Goal: Information Seeking & Learning: Learn about a topic

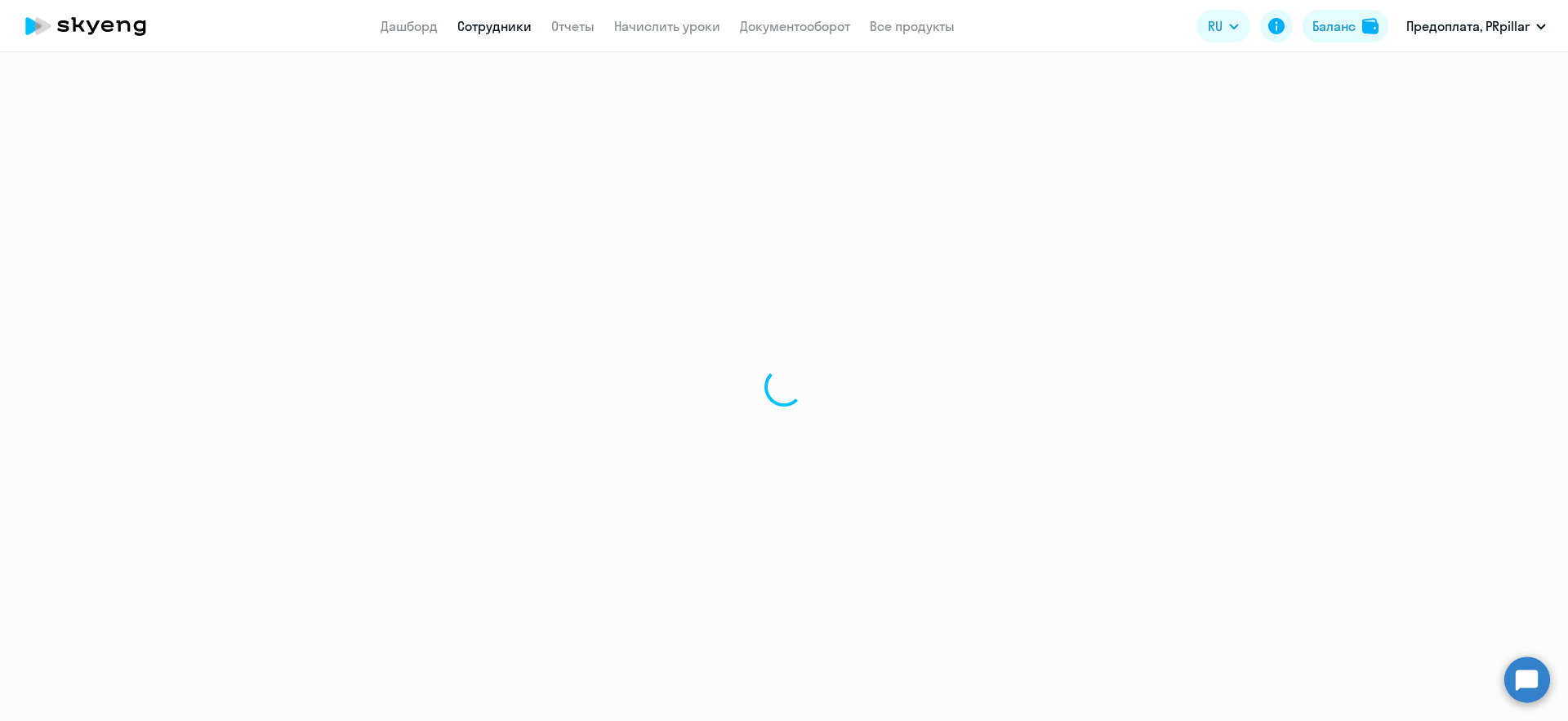
select select "30"
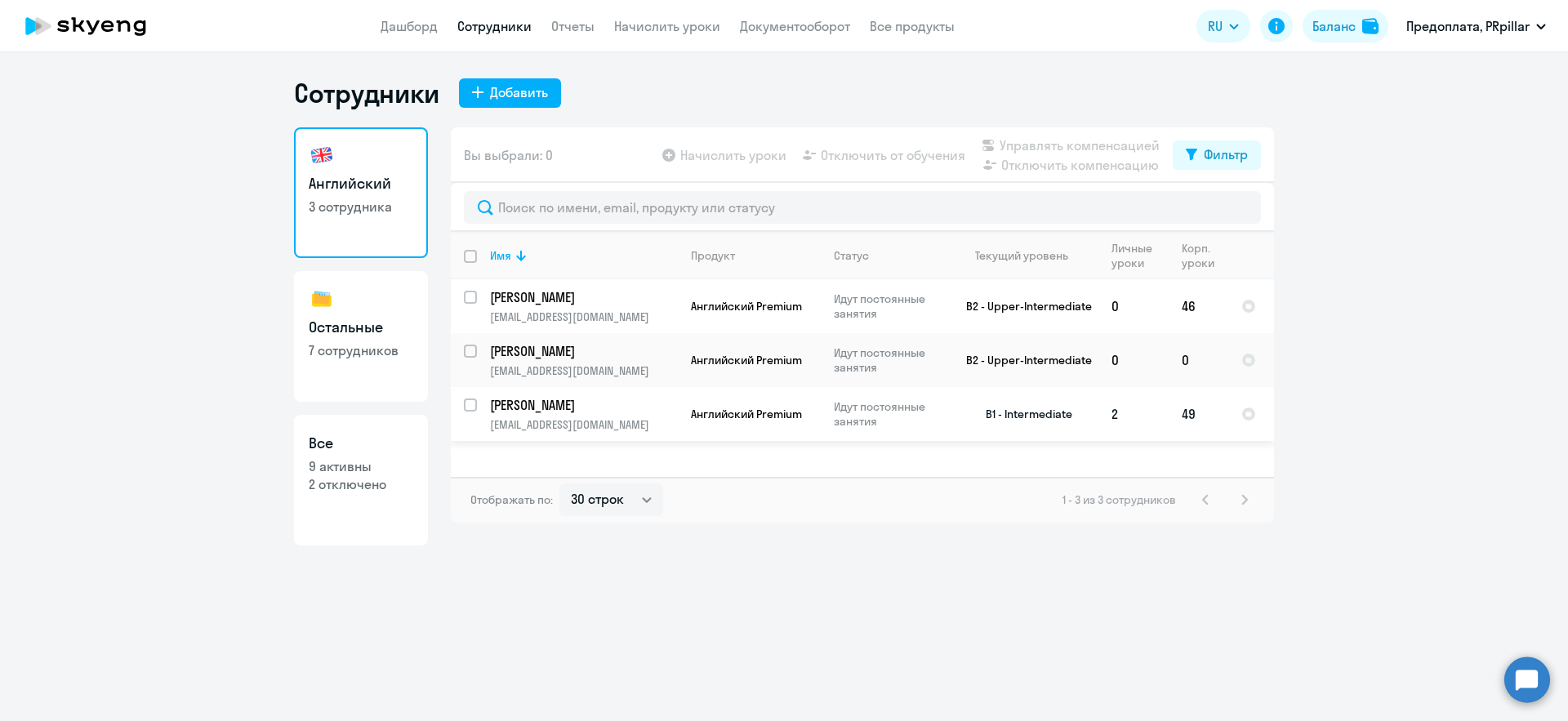
click at [576, 403] on p "[PERSON_NAME]" at bounding box center [582, 404] width 184 height 18
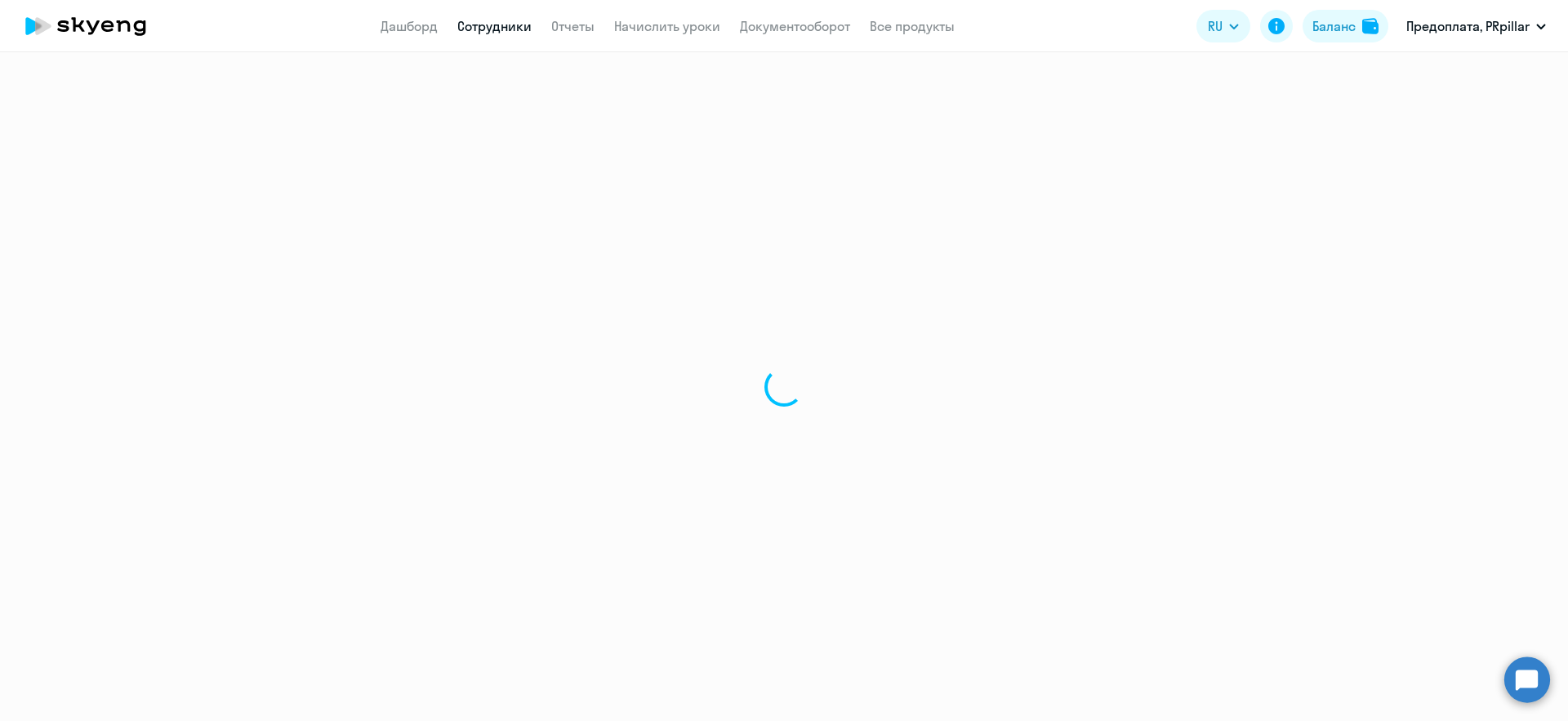
select select "english"
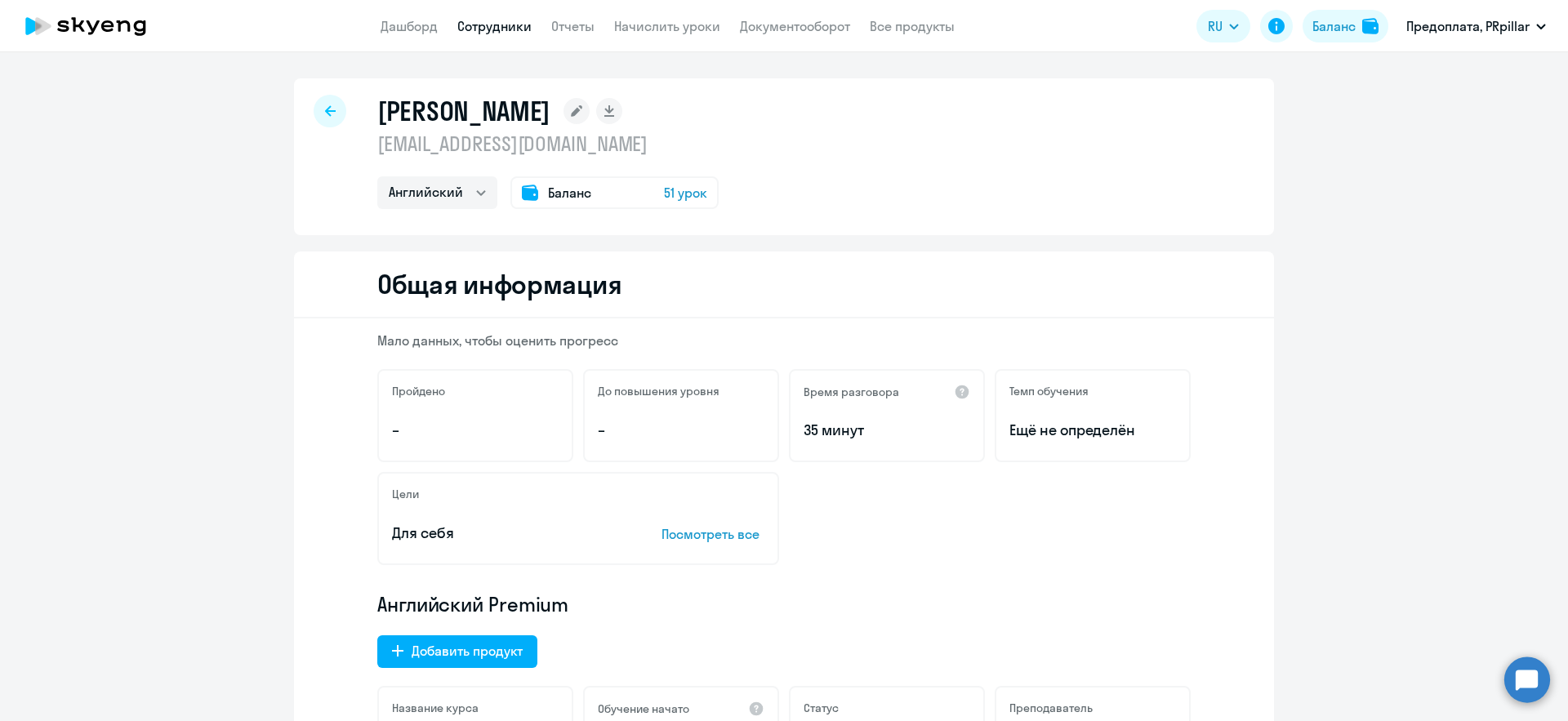
click at [334, 107] on icon at bounding box center [330, 111] width 10 height 11
select select "30"
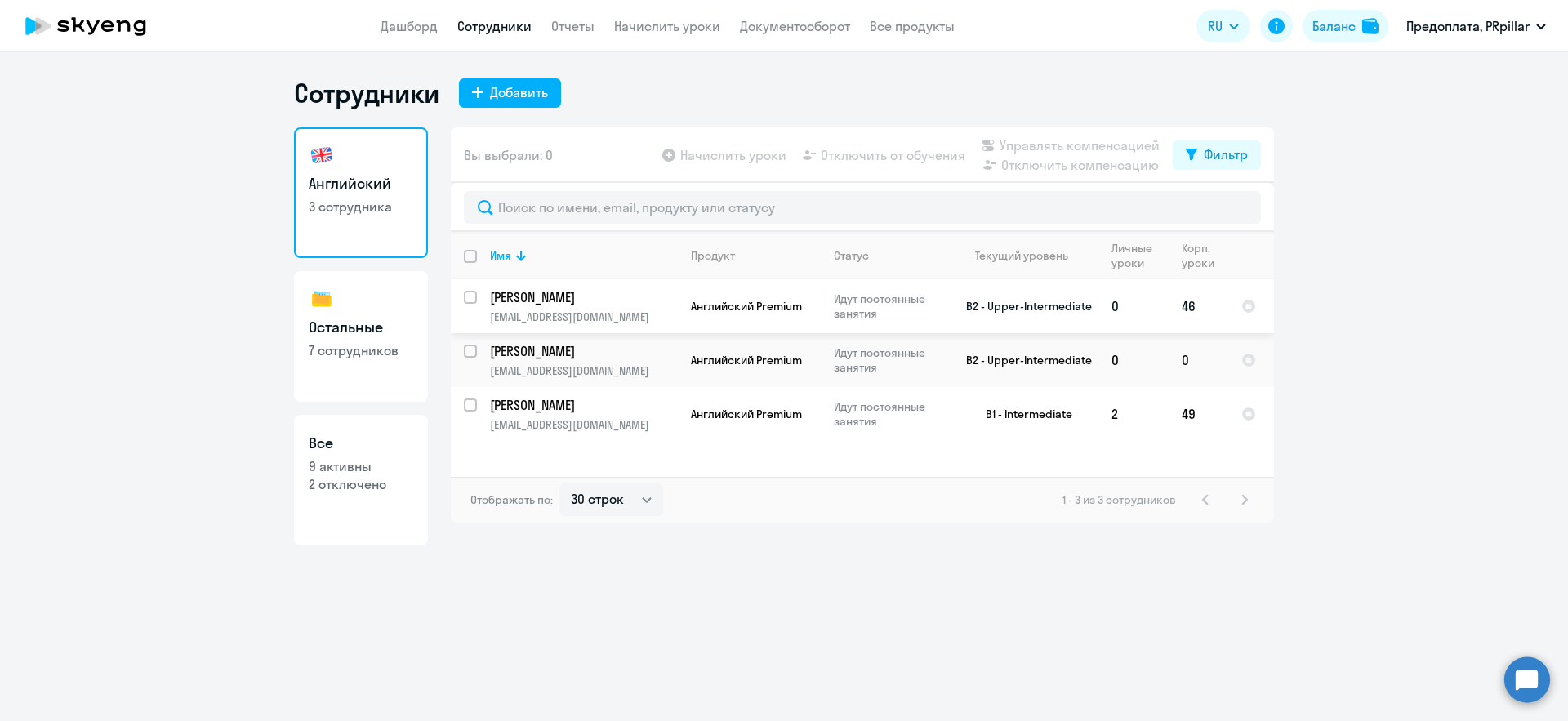
click at [613, 300] on p "[PERSON_NAME]" at bounding box center [582, 297] width 184 height 18
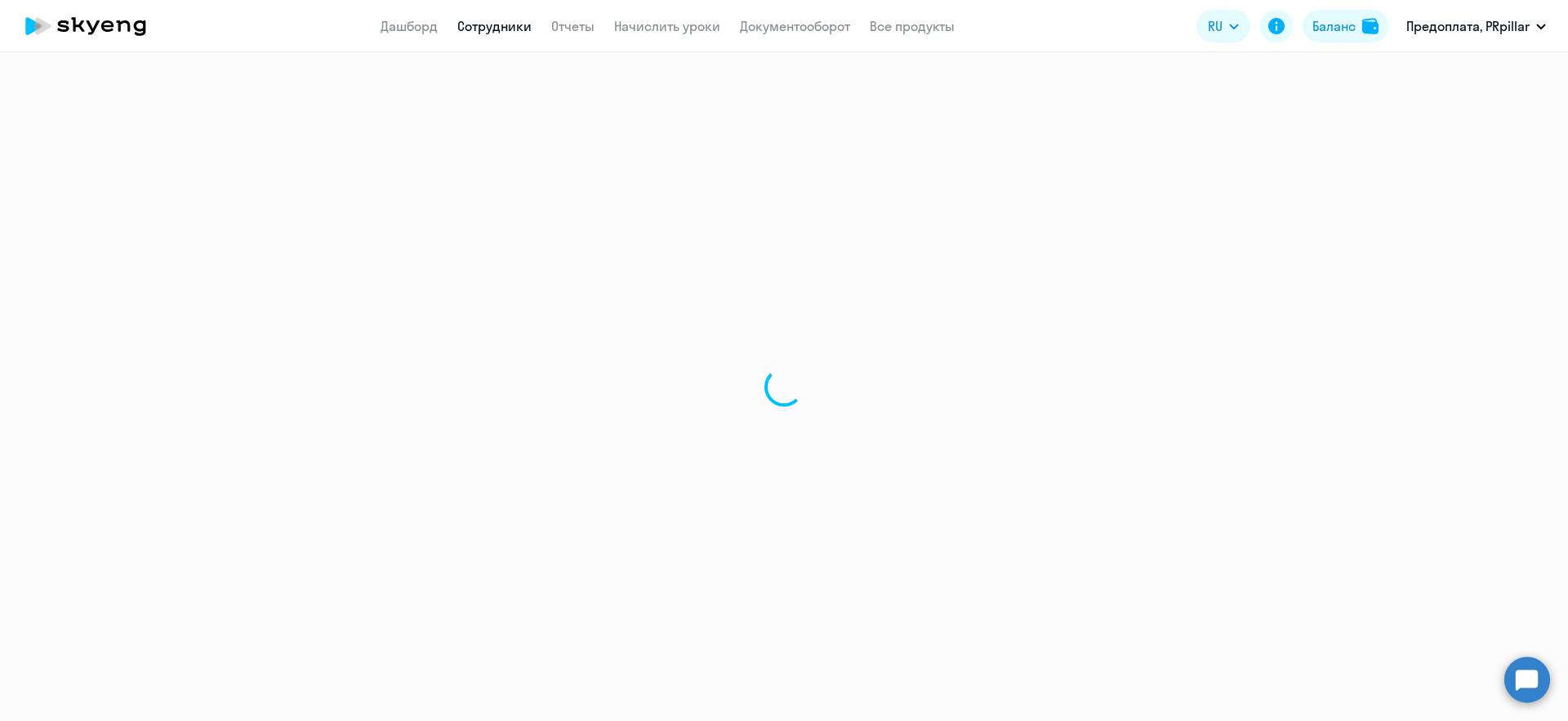
select select "english"
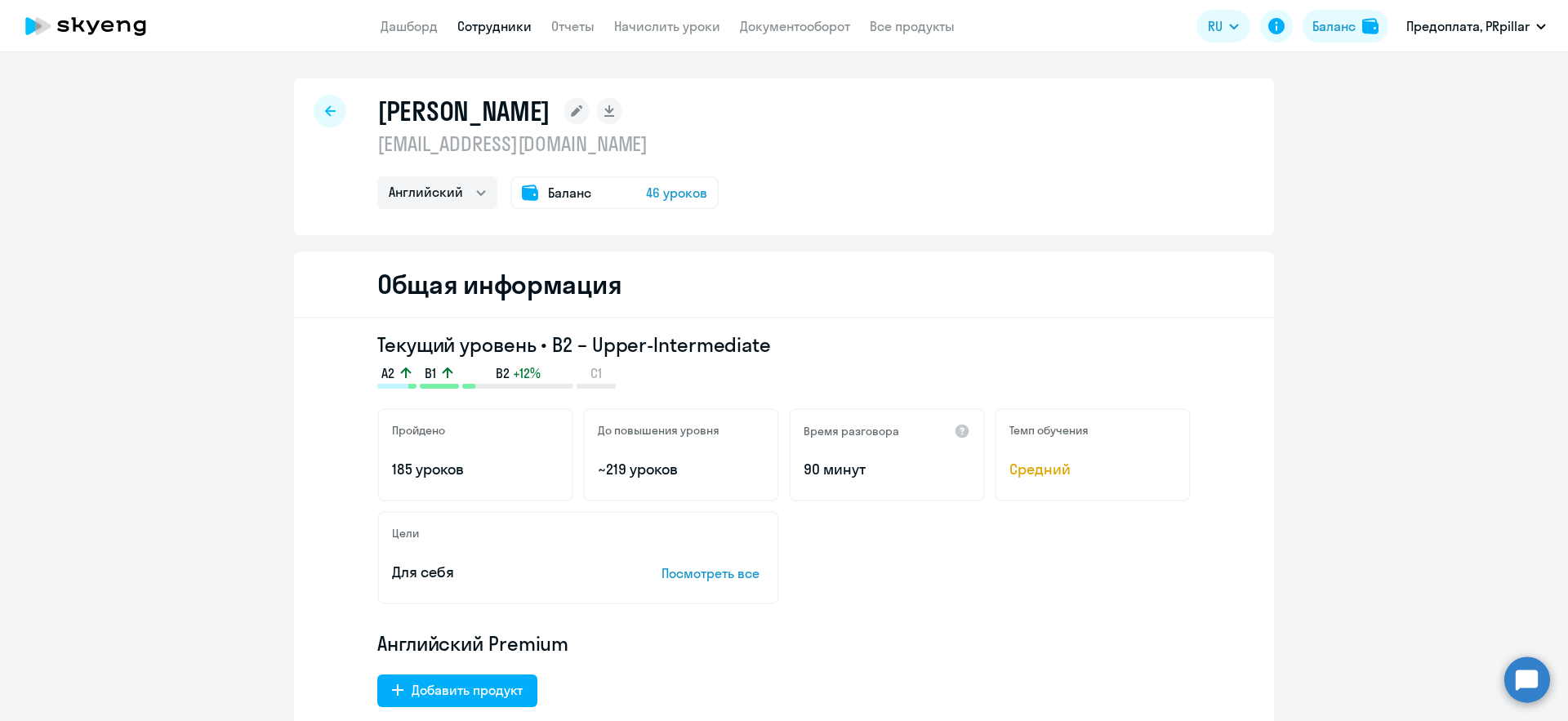
click at [334, 106] on icon at bounding box center [330, 111] width 10 height 11
select select "30"
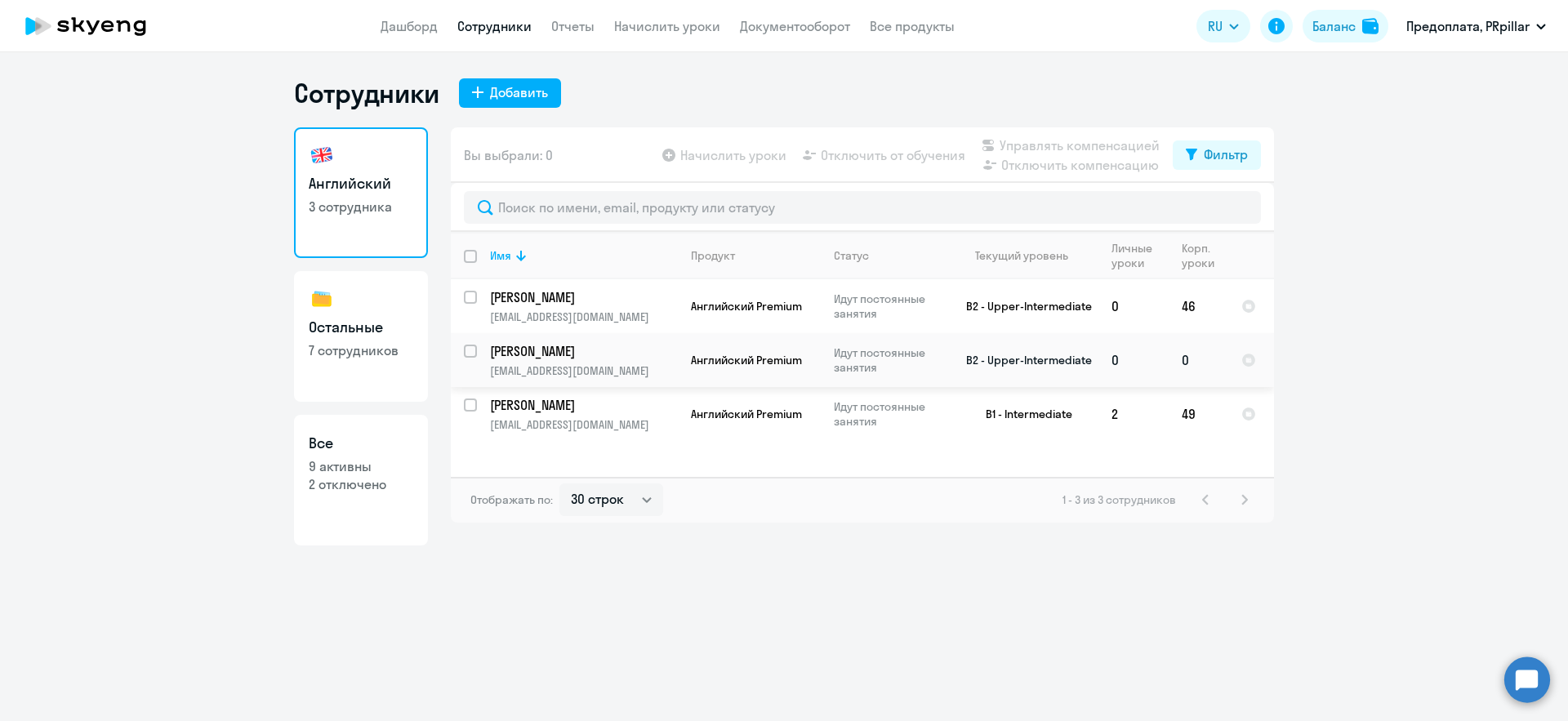
click at [614, 338] on td "[PERSON_NAME] [EMAIL_ADDRESS][DOMAIN_NAME]" at bounding box center [577, 360] width 201 height 54
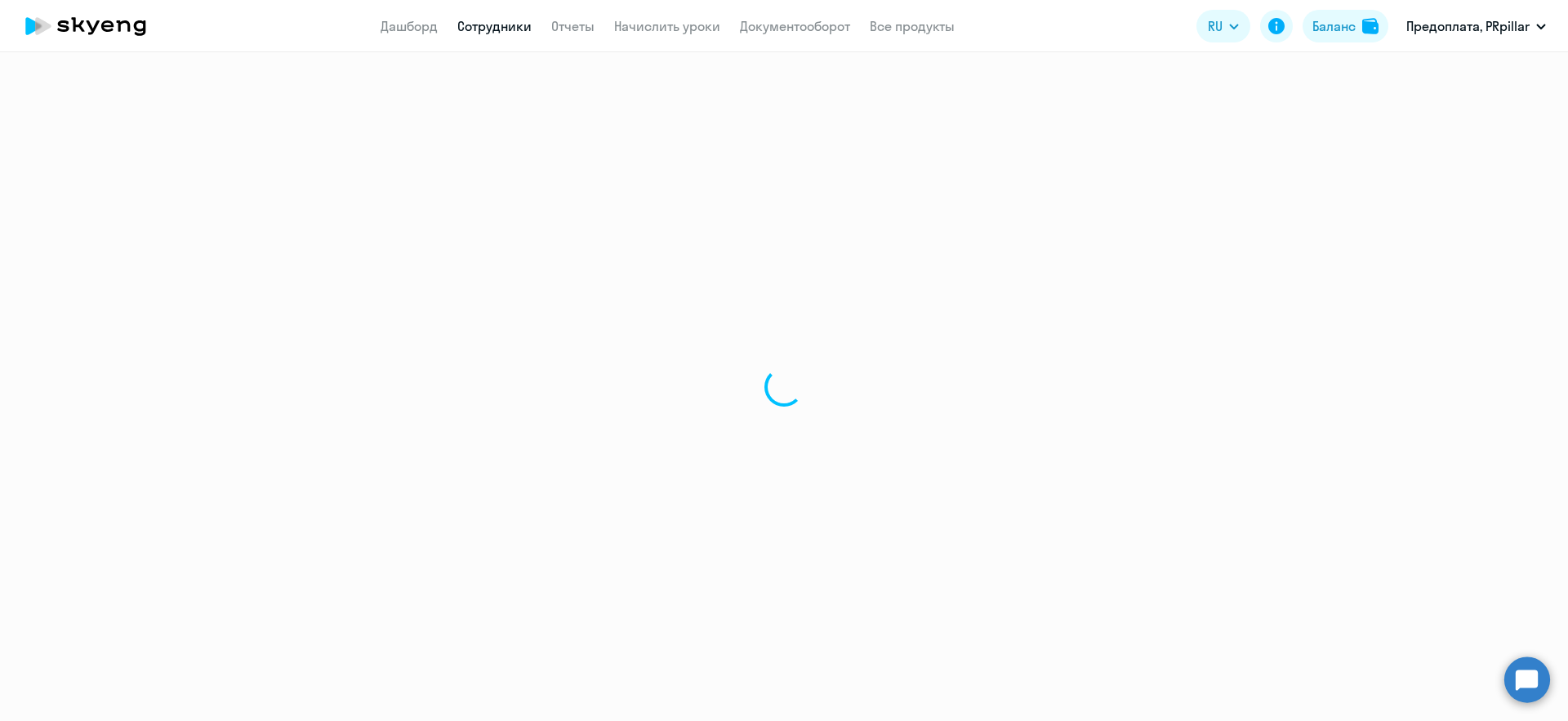
select select "english"
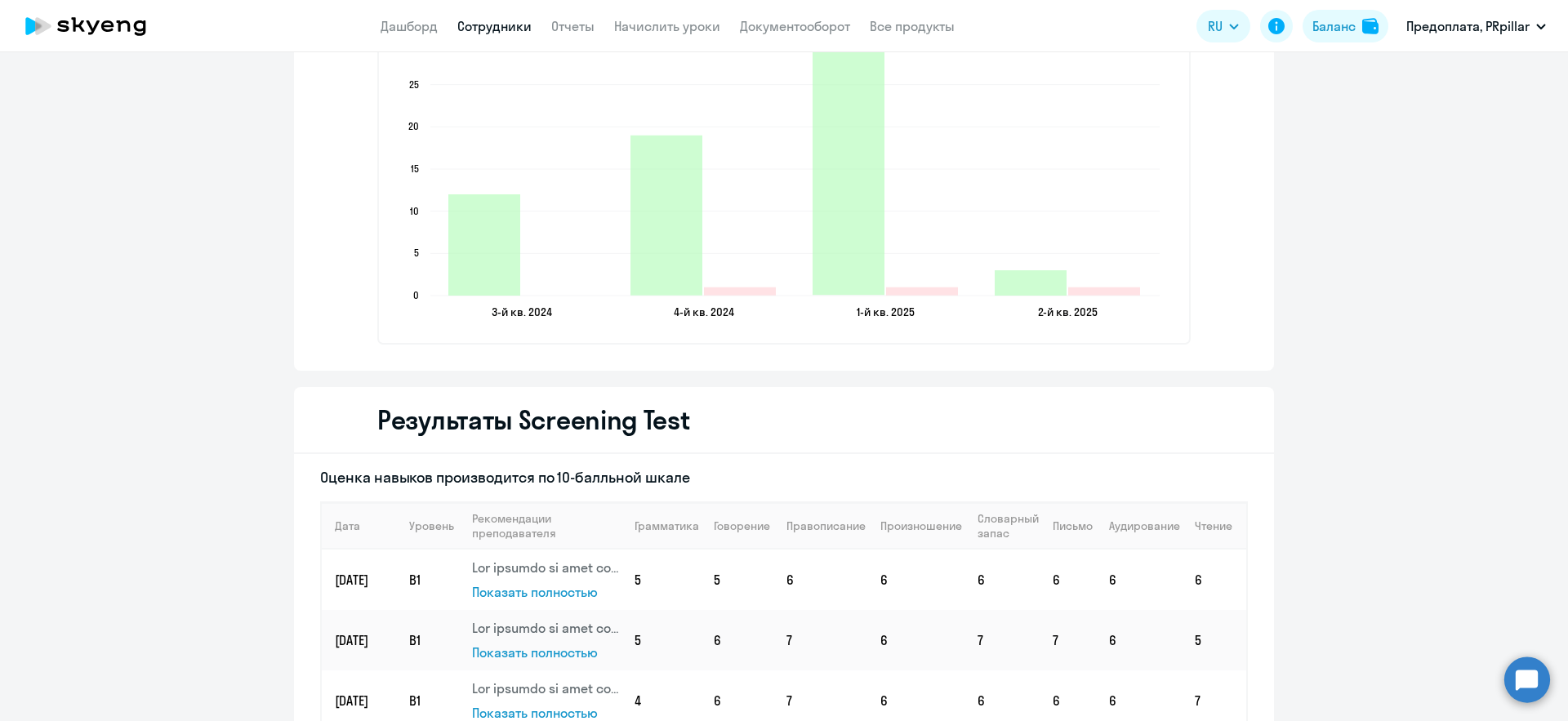
scroll to position [2612, 0]
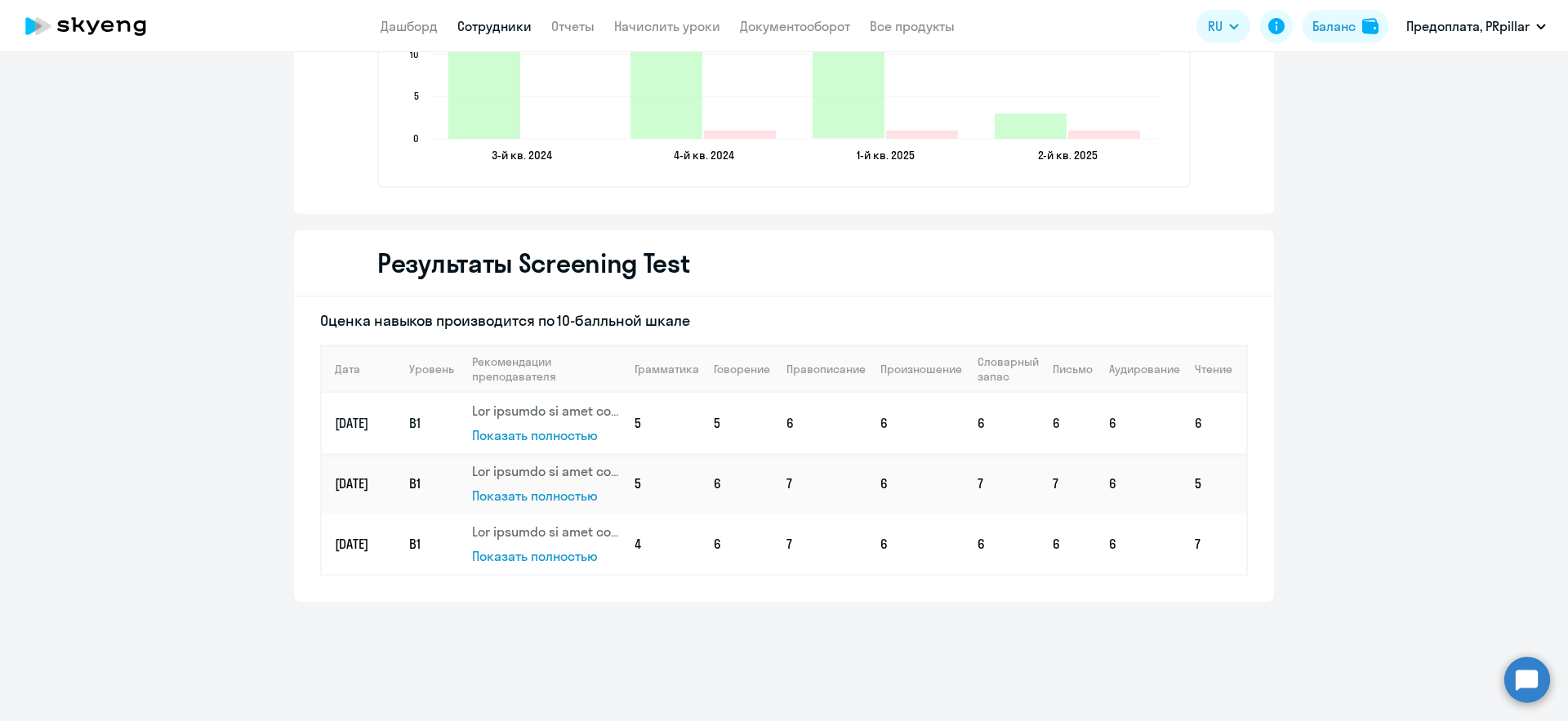
click at [415, 427] on span "B1" at bounding box center [415, 422] width 11 height 16
click at [546, 433] on span "Показать полностью" at bounding box center [535, 437] width 126 height 16
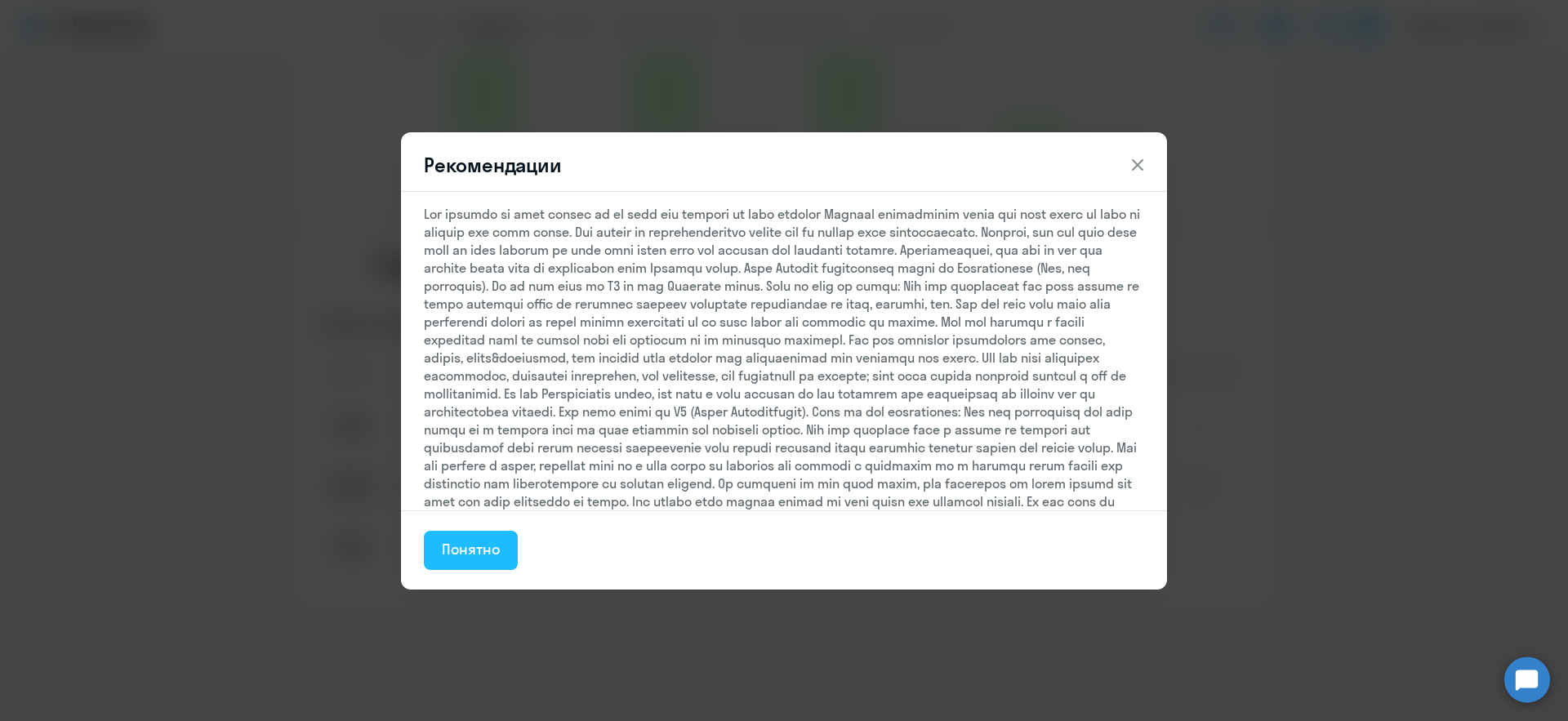
click at [439, 570] on button "Понятно" at bounding box center [471, 551] width 94 height 39
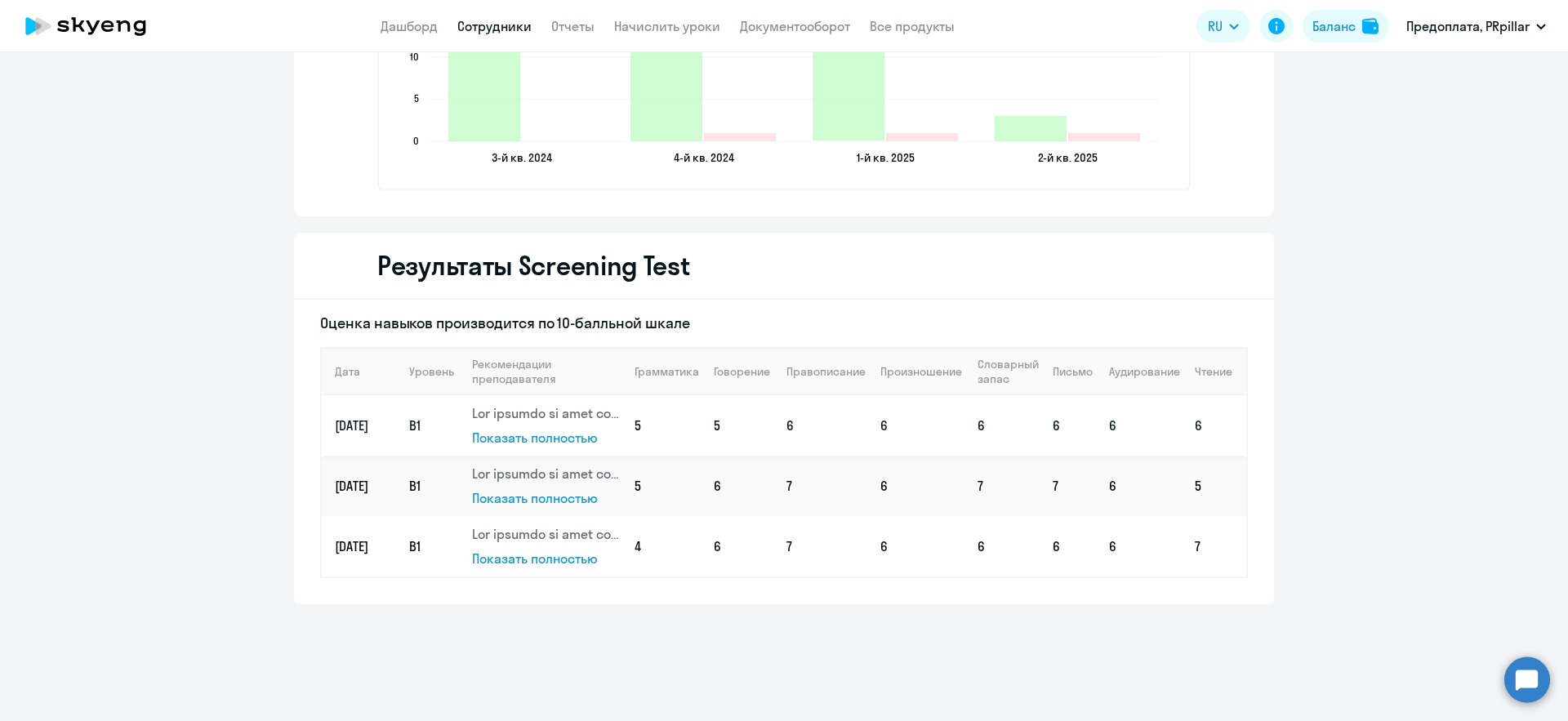
click at [524, 435] on span "Показать полностью" at bounding box center [535, 437] width 126 height 16
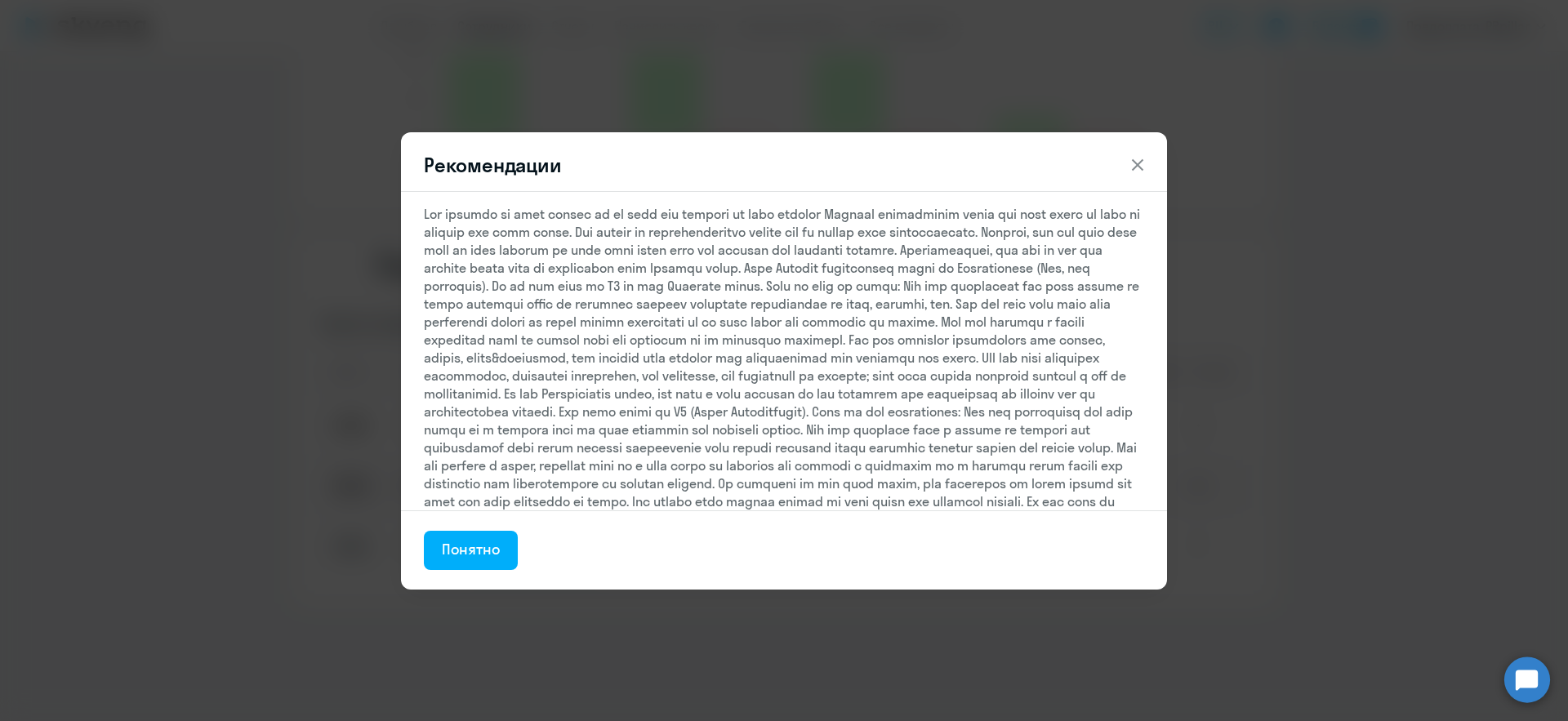
click at [470, 551] on div "Понятно" at bounding box center [471, 549] width 58 height 22
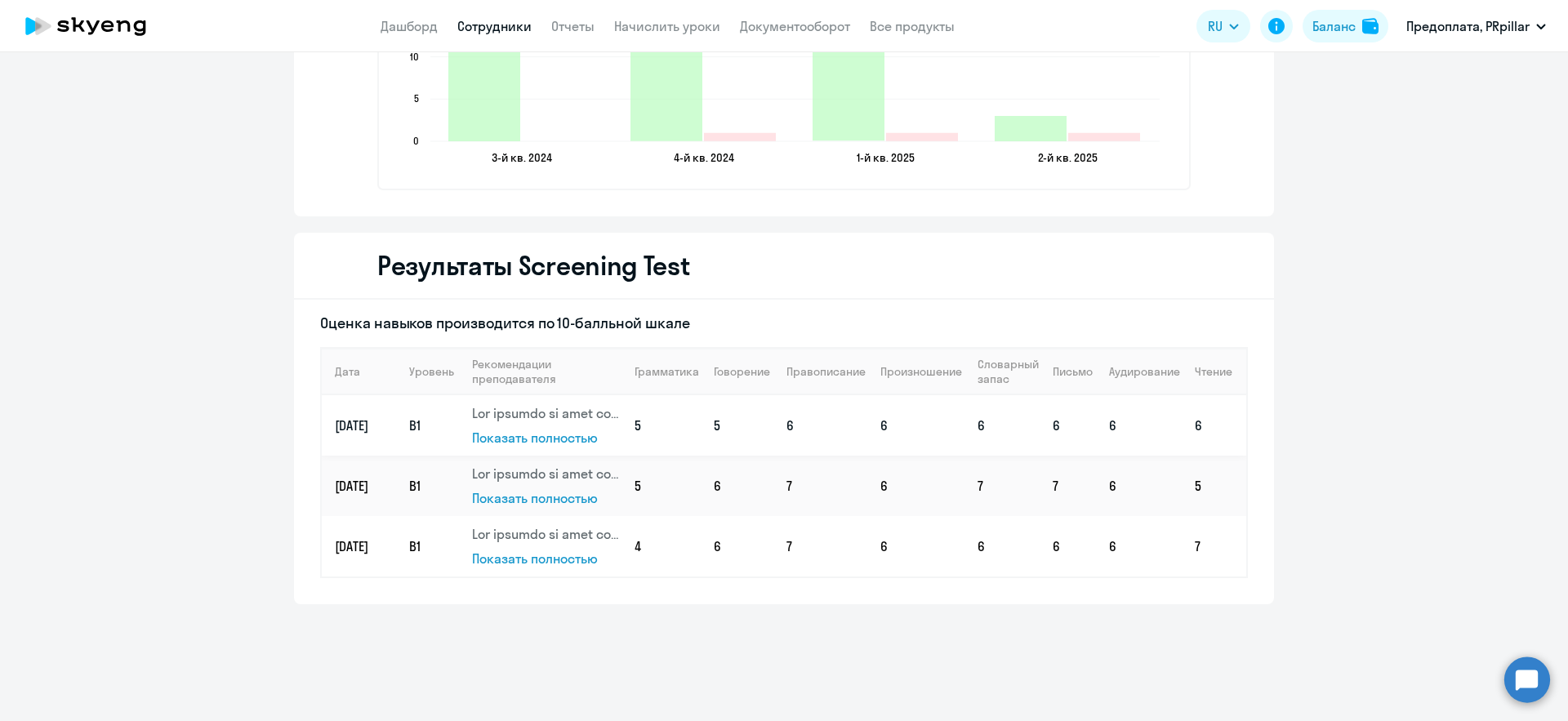
click at [365, 430] on td "[DATE]" at bounding box center [358, 426] width 74 height 60
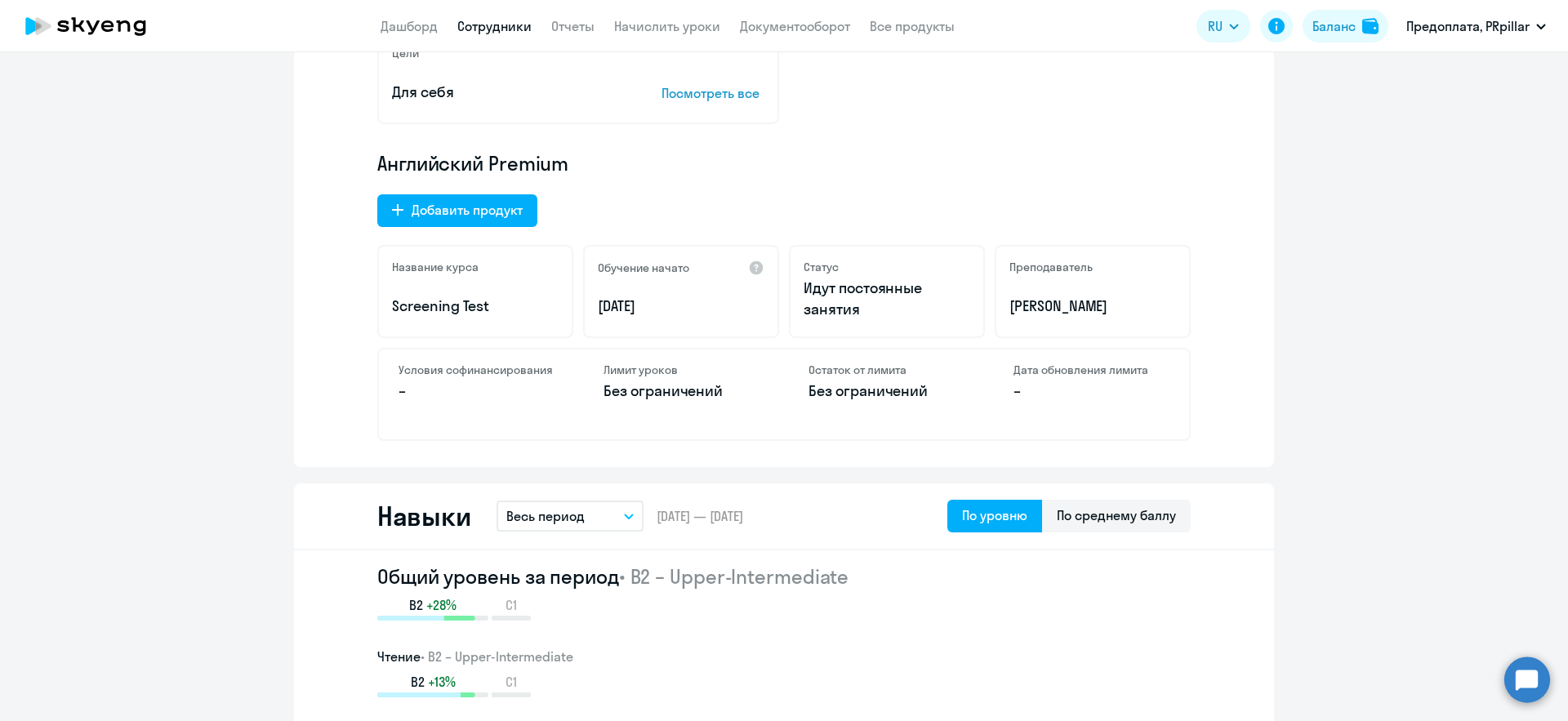
scroll to position [0, 0]
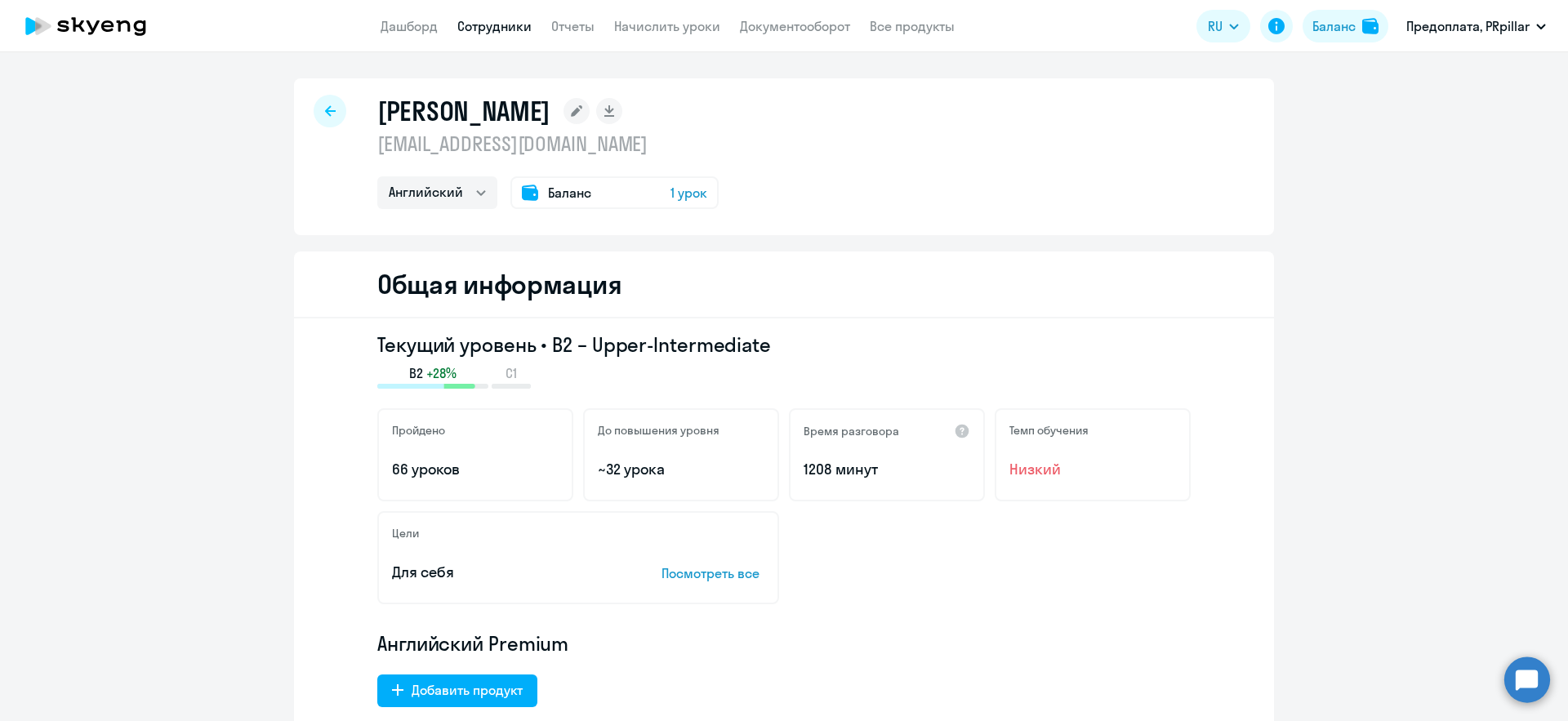
click at [334, 110] on icon at bounding box center [330, 110] width 10 height 10
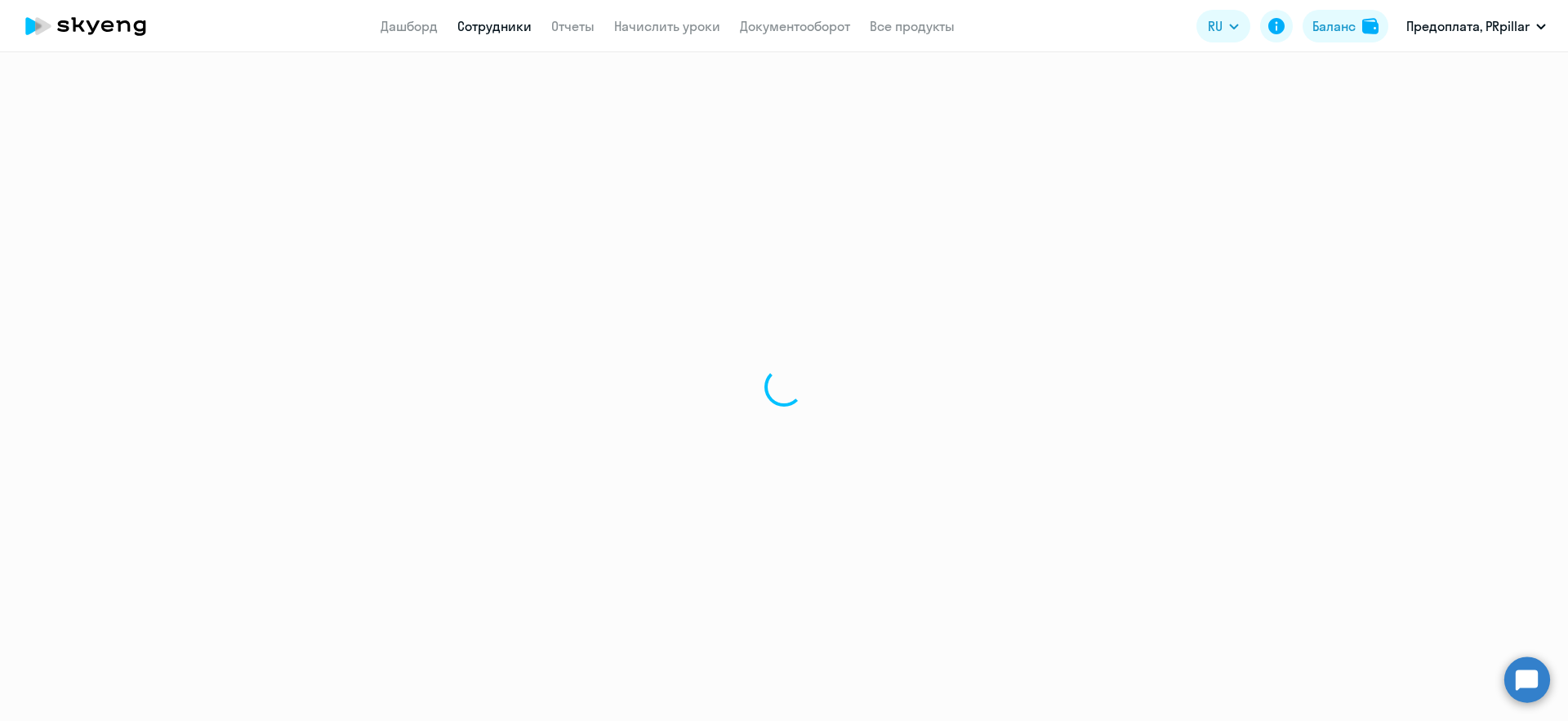
select select "30"
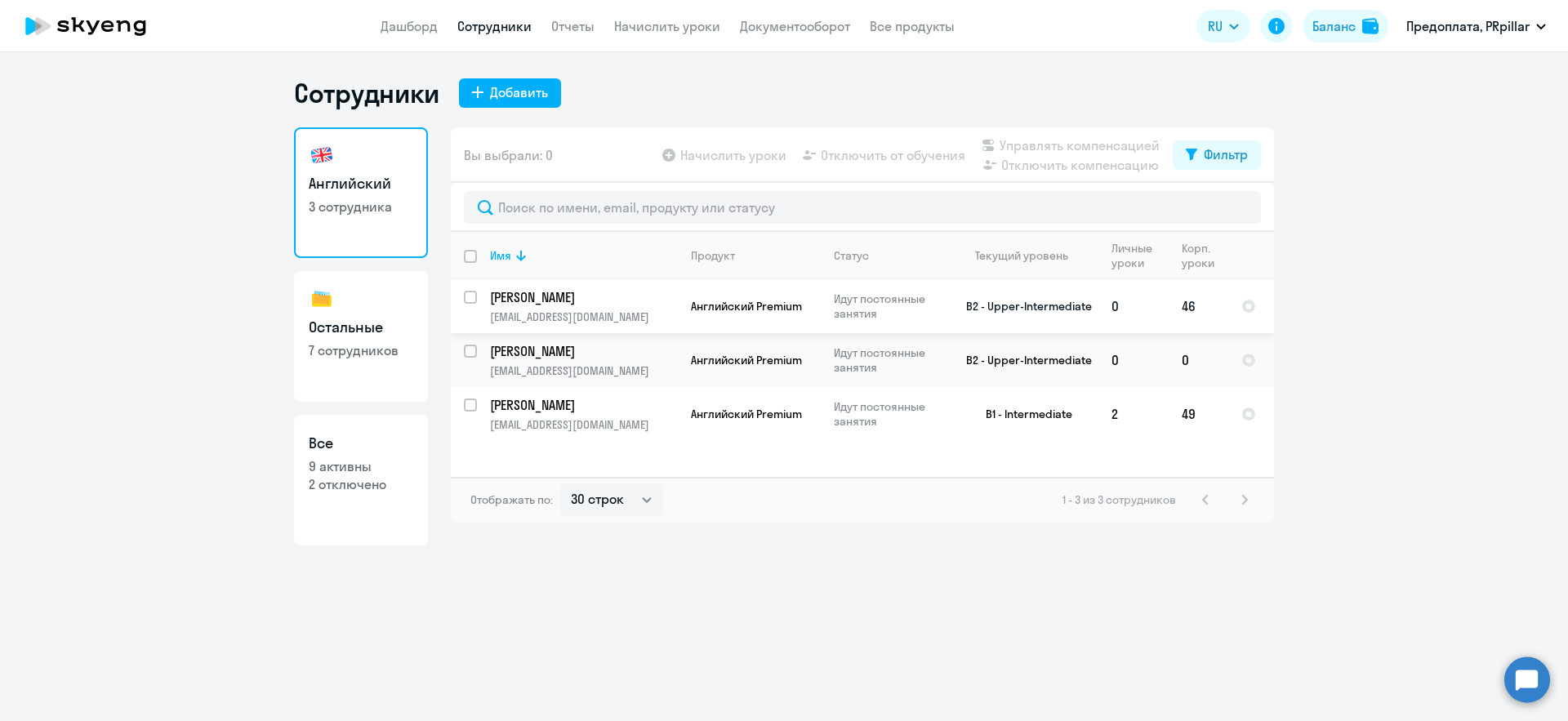
click at [554, 290] on p "[PERSON_NAME]" at bounding box center [582, 297] width 184 height 18
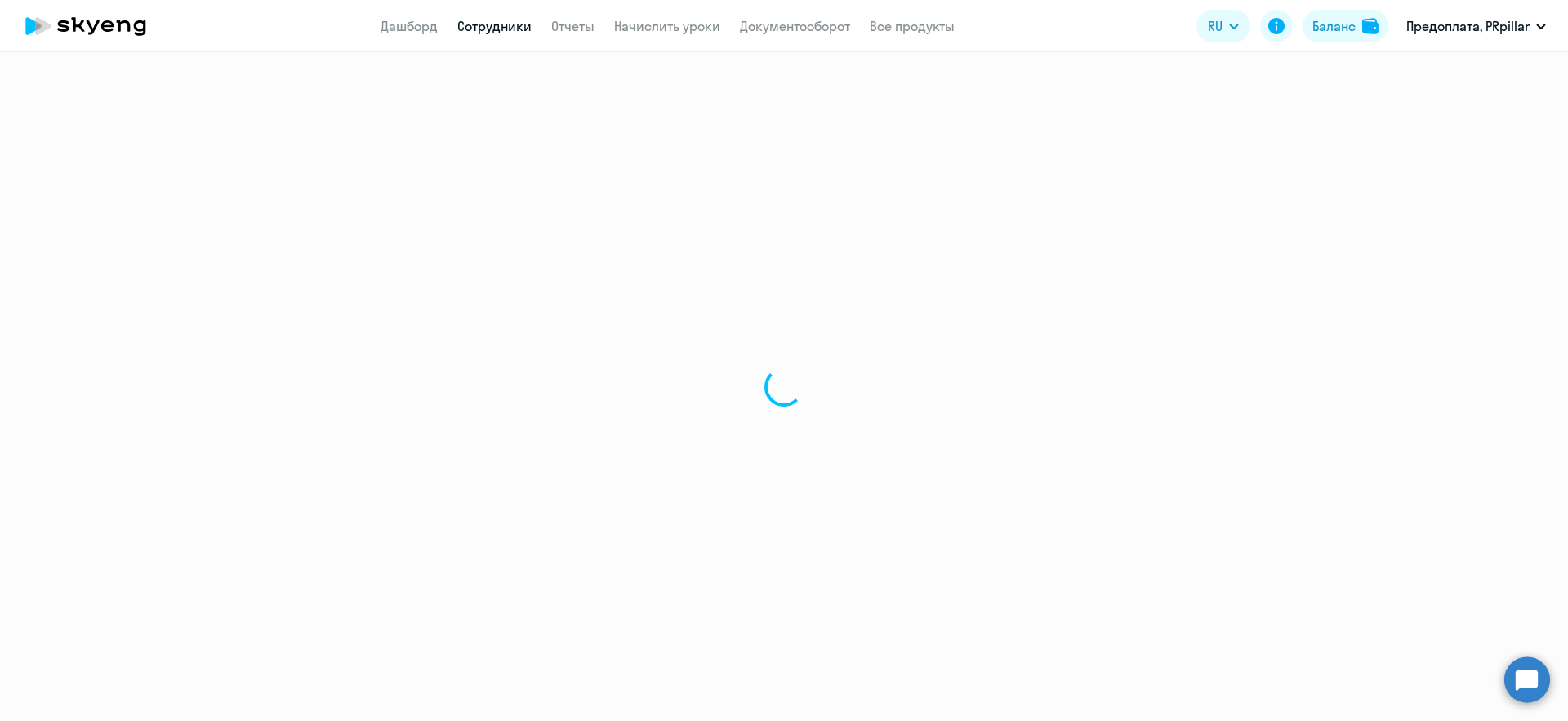
select select "english"
